Goal: Information Seeking & Learning: Find specific fact

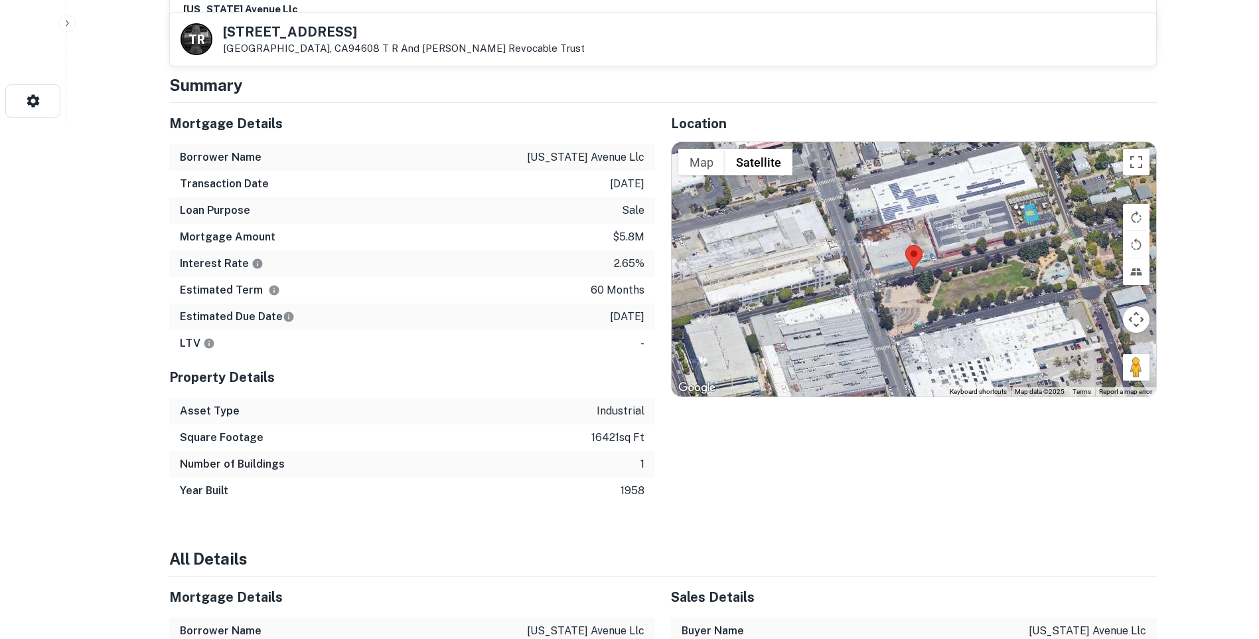
scroll to position [465, 0]
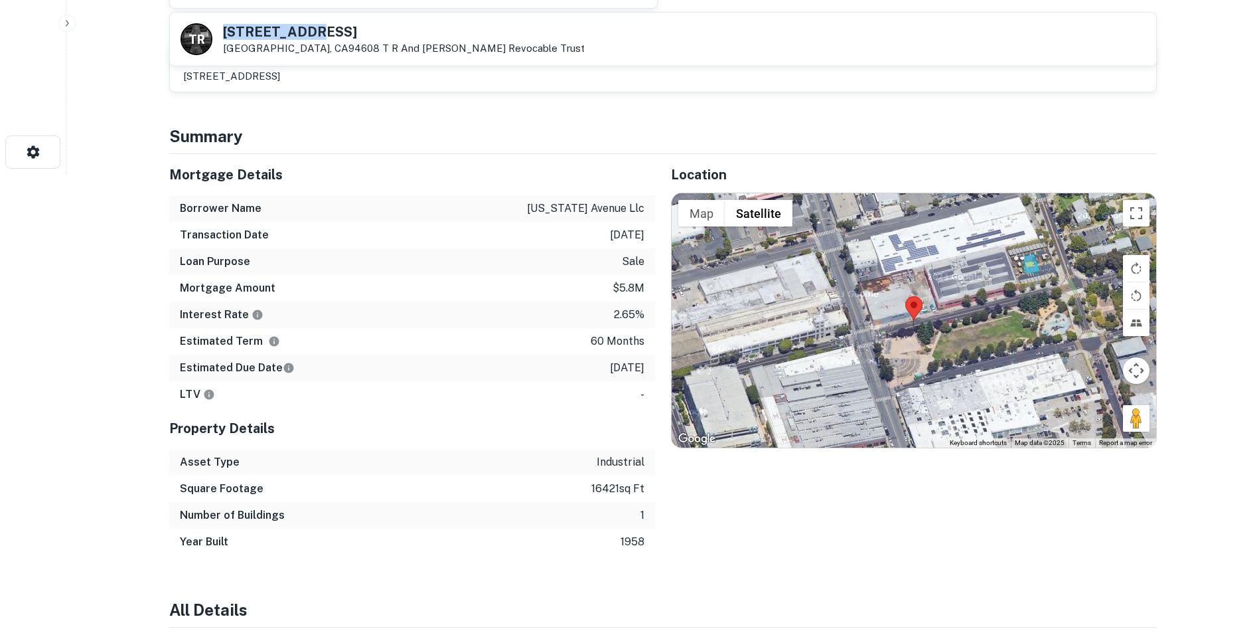
drag, startPoint x: 336, startPoint y: 34, endPoint x: 223, endPoint y: 25, distance: 113.2
click at [223, 25] on h5 "1334 62nd St" at bounding box center [404, 31] width 362 height 13
copy h5 "1334 62nd St"
drag, startPoint x: 546, startPoint y: 207, endPoint x: 645, endPoint y: 210, distance: 98.9
click at [645, 210] on div "Borrower Name indiana avenue llc" at bounding box center [412, 208] width 486 height 27
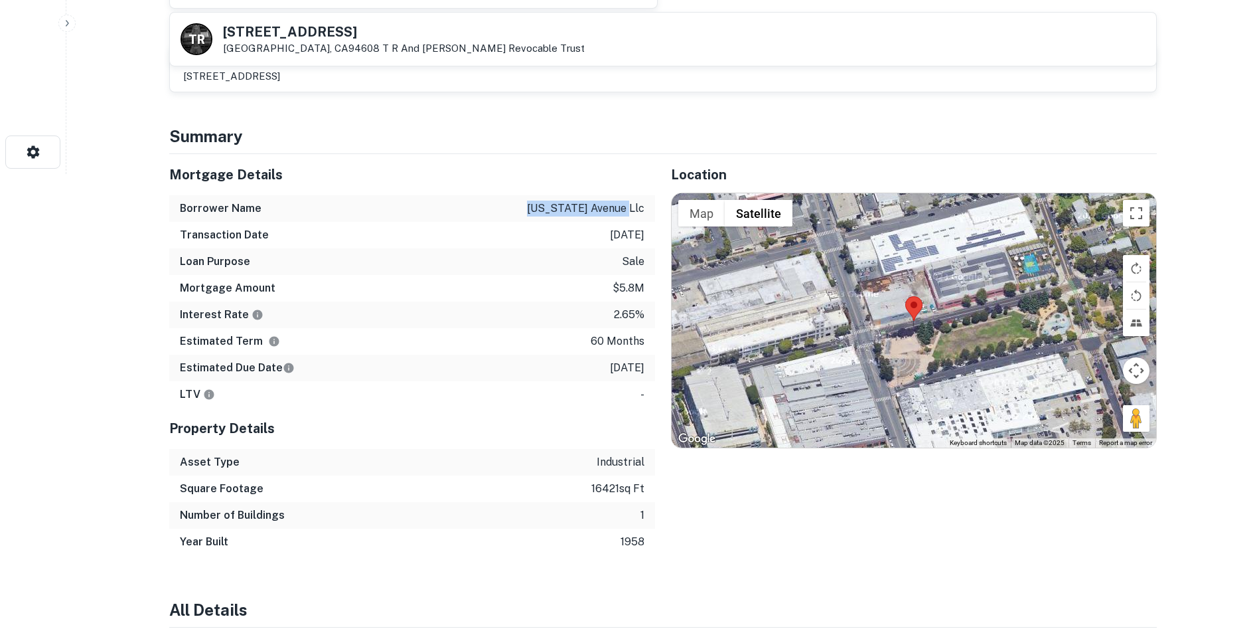
copy p "indiana avenue llc"
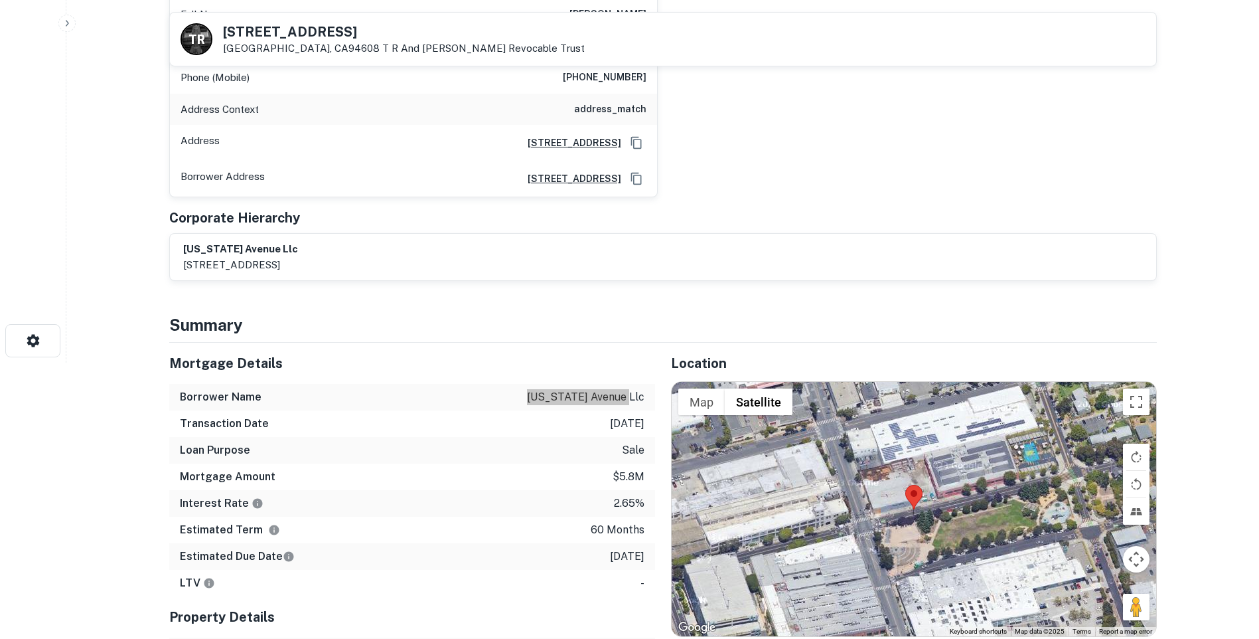
scroll to position [398, 0]
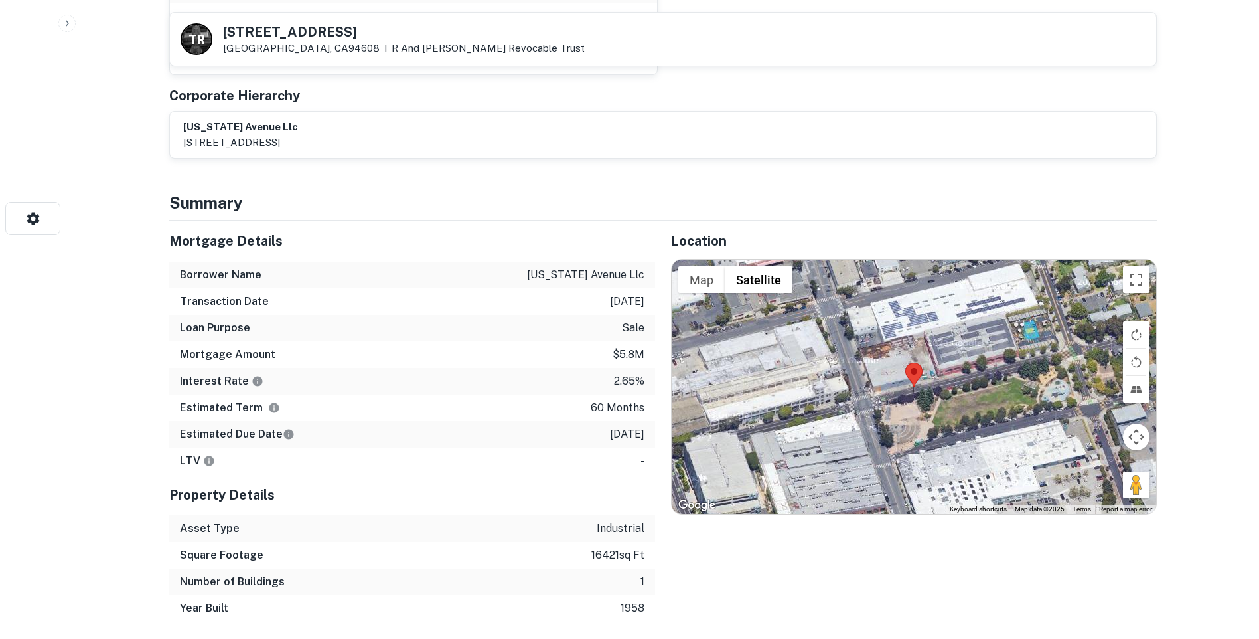
click at [536, 242] on h5 "Mortgage Details" at bounding box center [412, 241] width 486 height 20
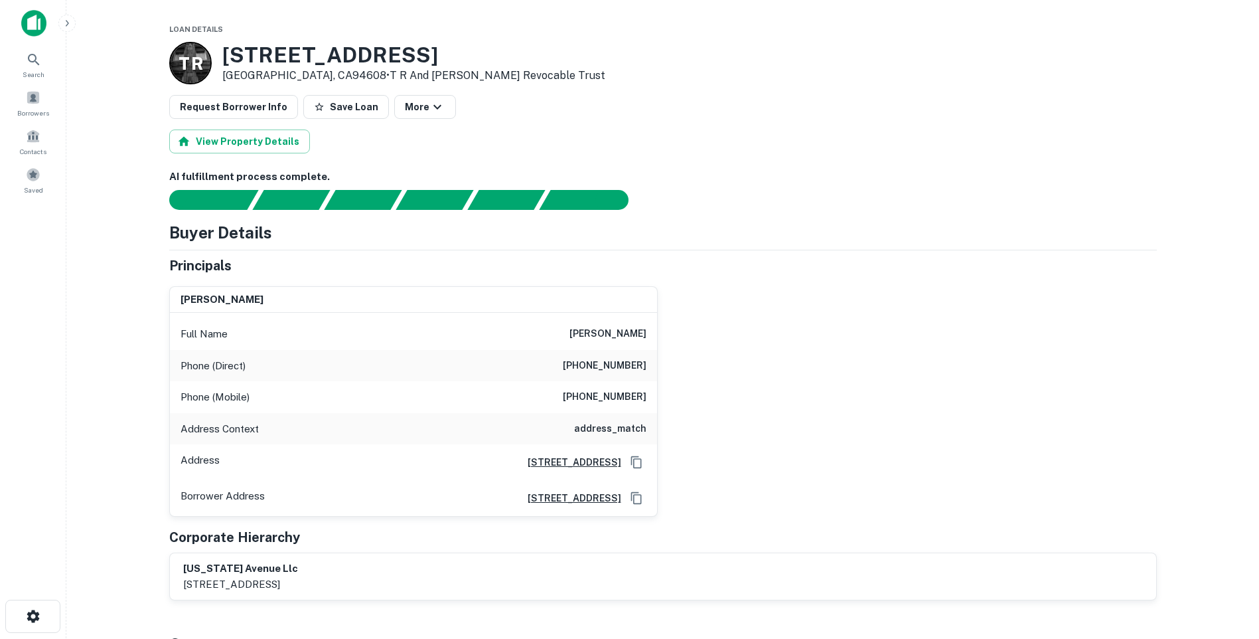
scroll to position [0, 0]
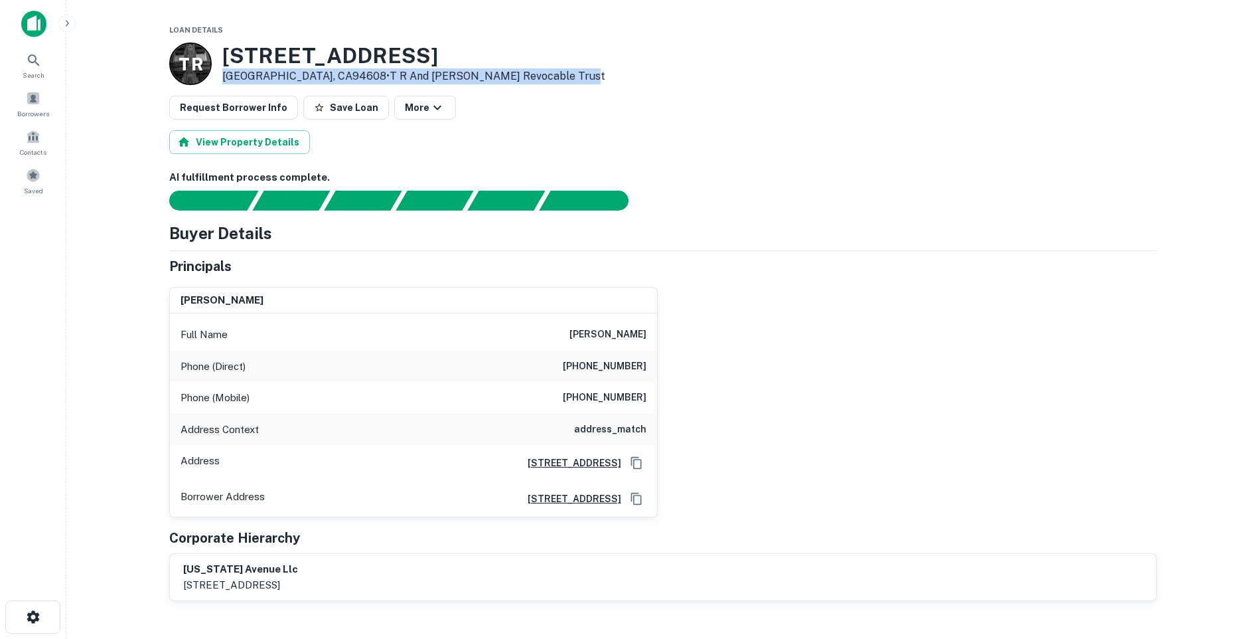
drag, startPoint x: 223, startPoint y: 76, endPoint x: 530, endPoint y: 72, distance: 306.7
click at [530, 72] on div "T R 1334 62nd St Emeryville, CA94608 • T R And Emily Shelby Revocable Trust" at bounding box center [663, 63] width 988 height 42
copy p "Emeryville, CA94608 • T R And Emily Shelby Revocable Trust"
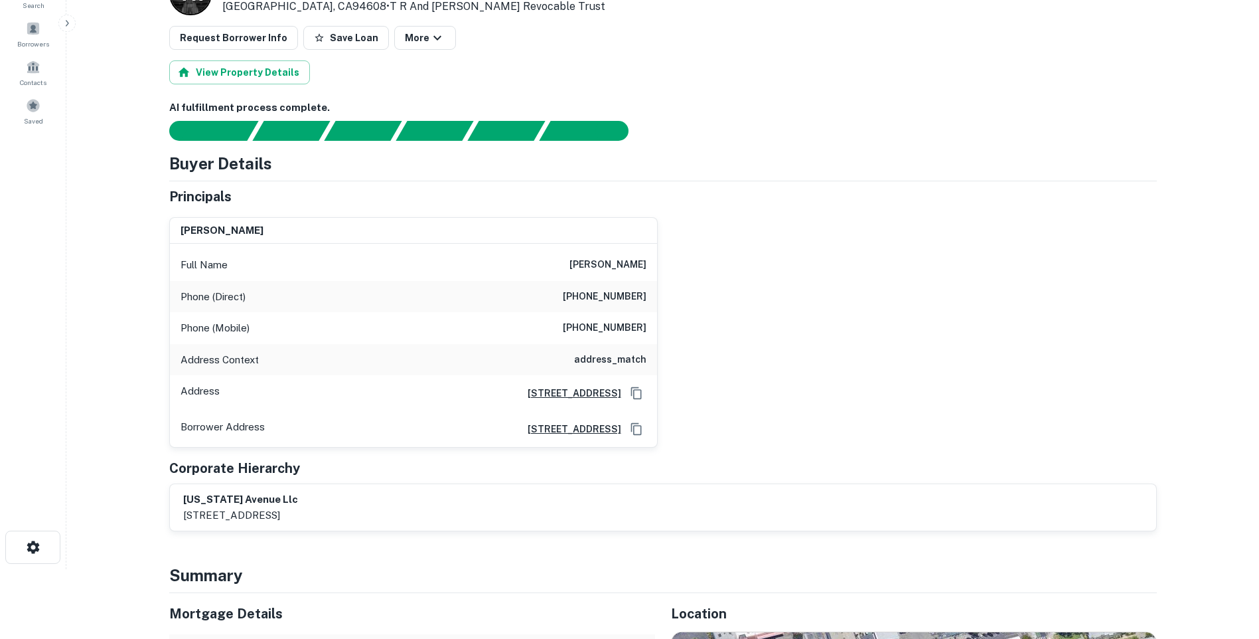
scroll to position [66, 0]
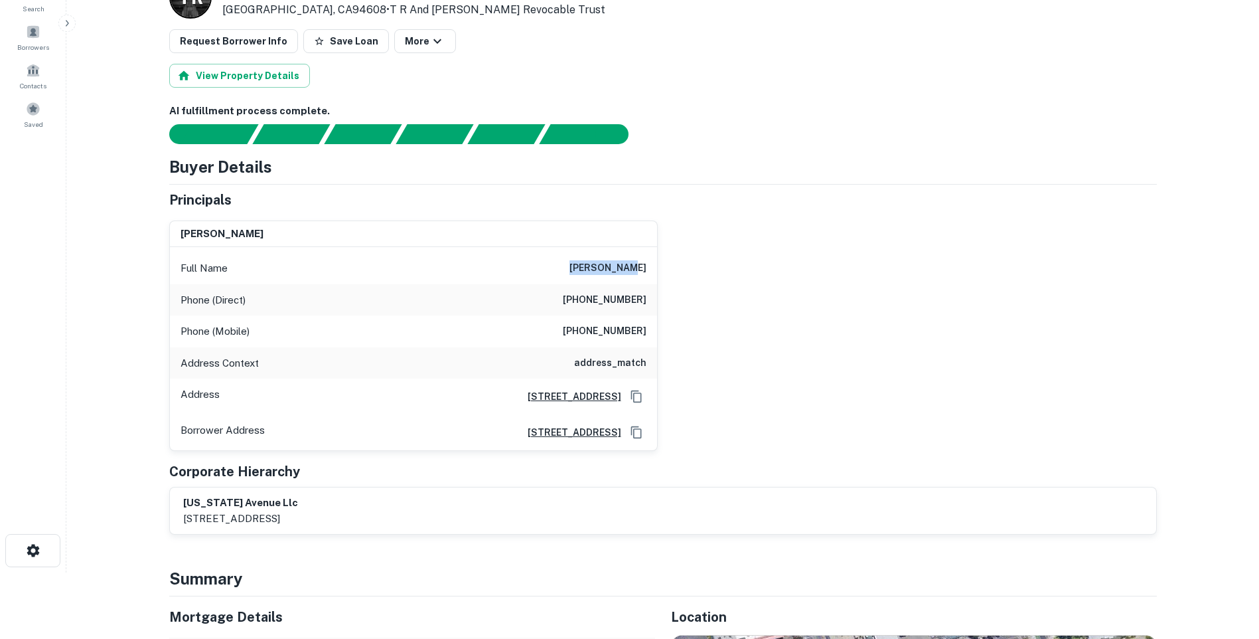
drag, startPoint x: 587, startPoint y: 265, endPoint x: 667, endPoint y: 265, distance: 80.3
click at [667, 265] on div "scott stone Full Name scott stone Phone (Direct) (510) 593-4002 Phone (Mobile) …" at bounding box center [658, 331] width 998 height 242
copy h6 "scott stone"
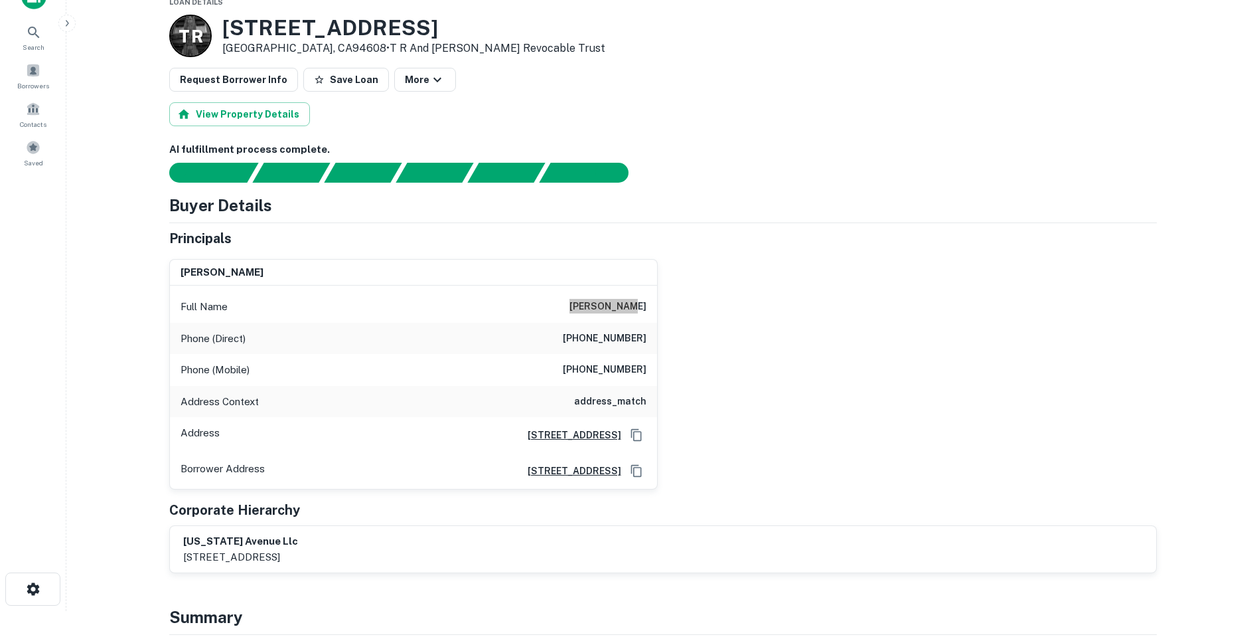
scroll to position [0, 0]
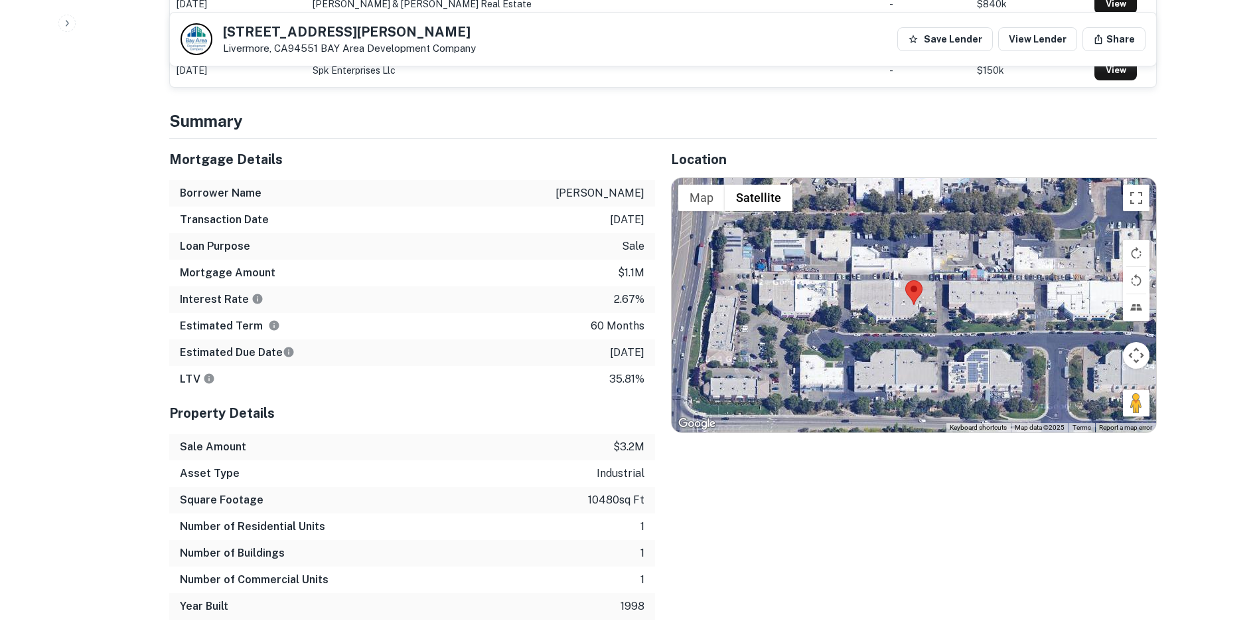
scroll to position [863, 0]
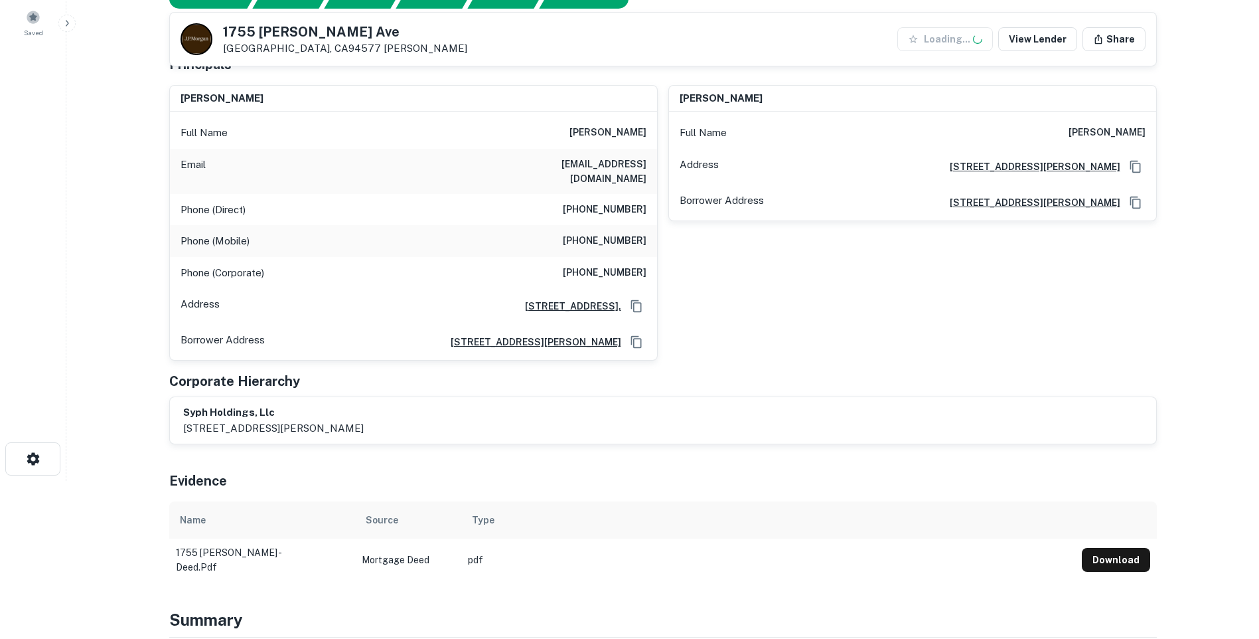
scroll to position [199, 0]
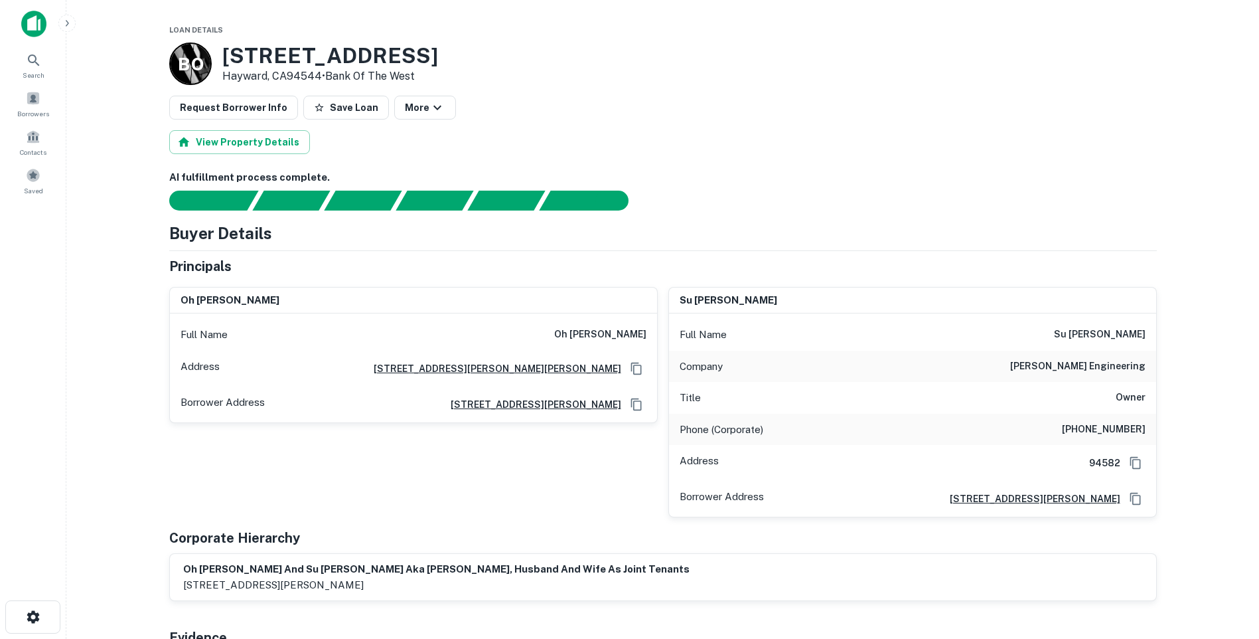
drag, startPoint x: 455, startPoint y: 56, endPoint x: 228, endPoint y: 46, distance: 227.2
click at [228, 46] on div "B O 24967 Huntwood Ave Hayward, CA94544 • Bank Of The West" at bounding box center [663, 63] width 988 height 42
copy h3 "[STREET_ADDRESS]"
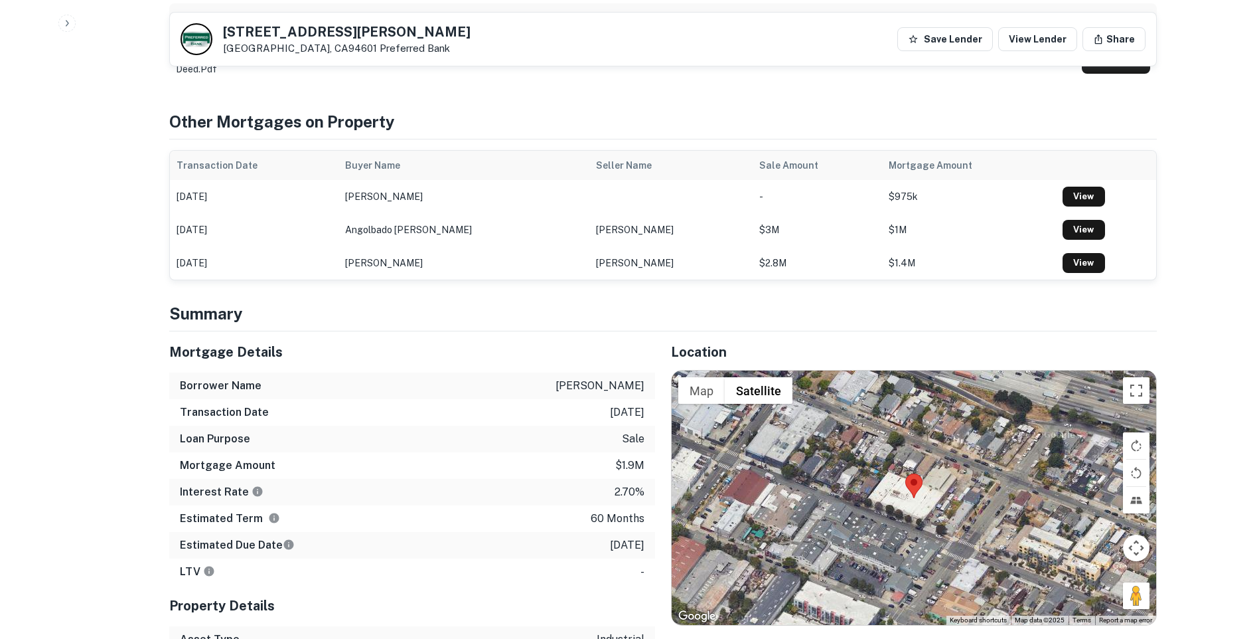
scroll to position [1394, 0]
